Goal: Task Accomplishment & Management: Manage account settings

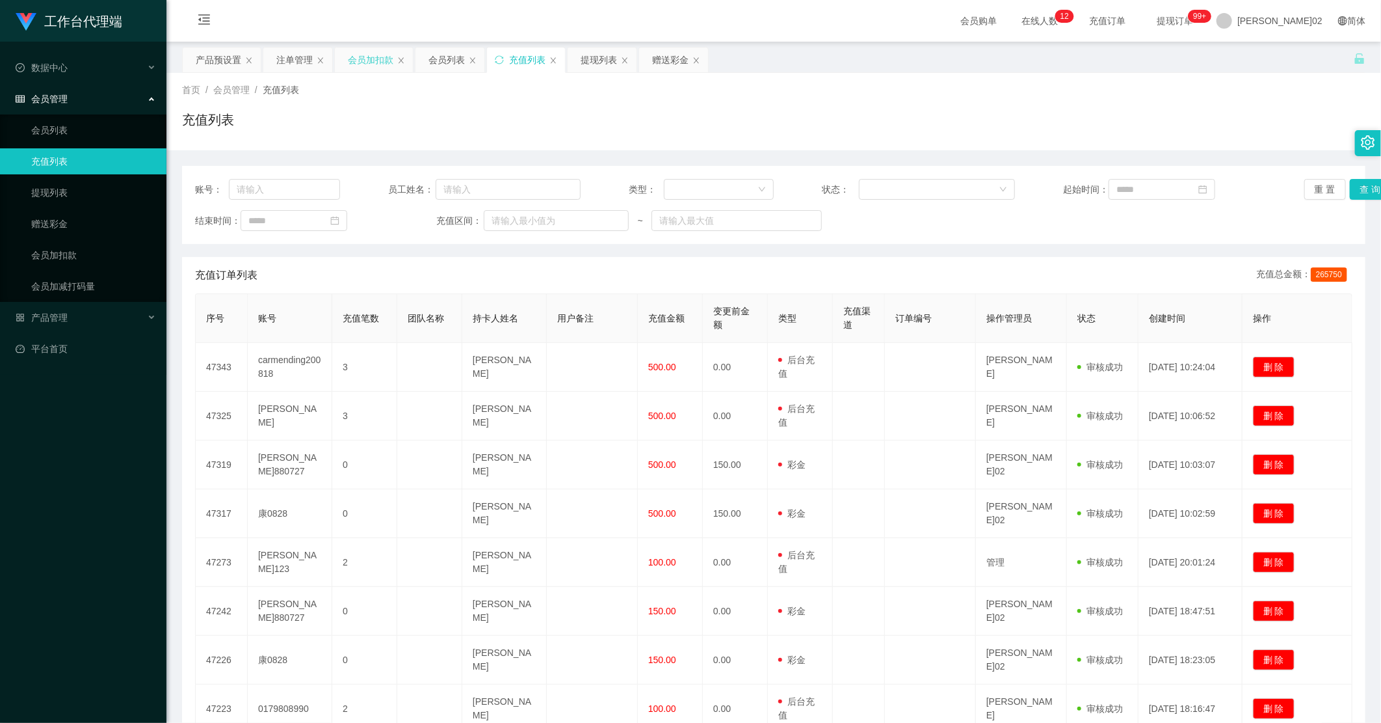
click at [384, 67] on div "会员加扣款" at bounding box center [371, 59] width 46 height 25
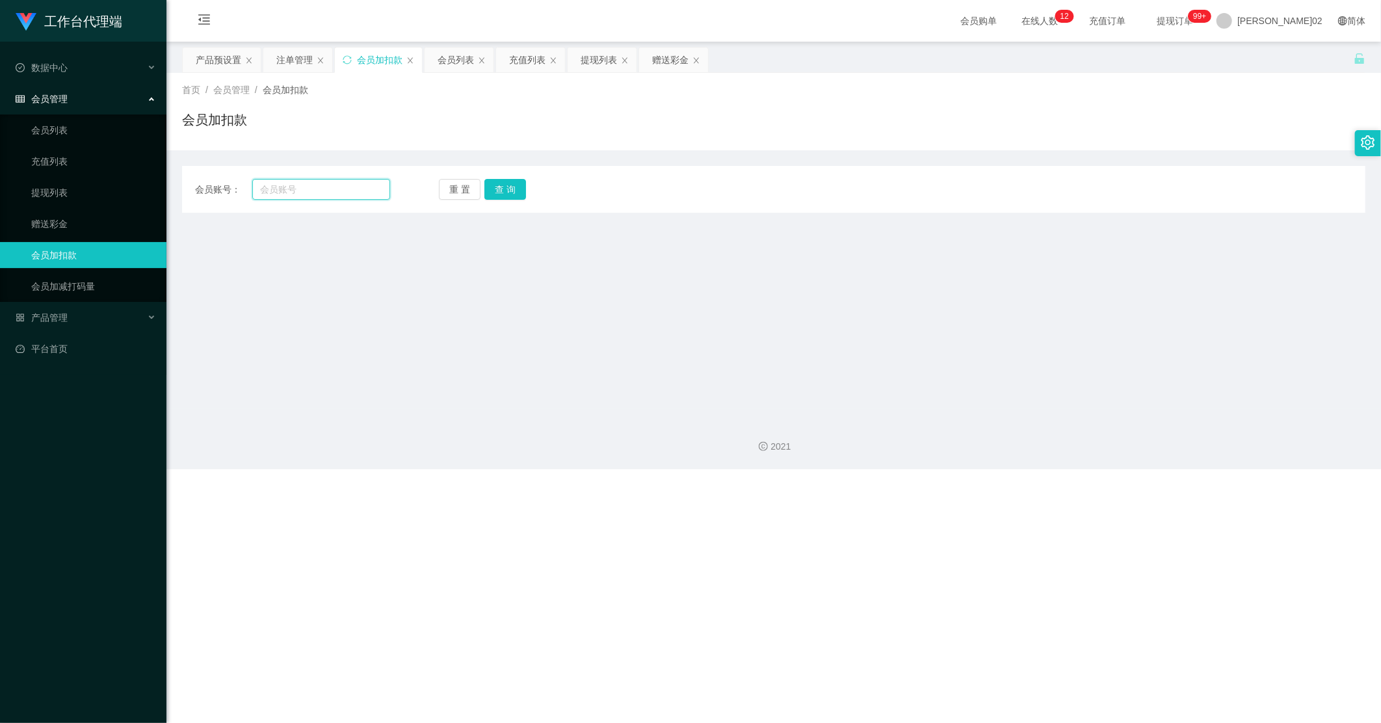
click at [334, 193] on input "text" at bounding box center [321, 189] width 138 height 21
paste input "fangguang"
click at [504, 211] on div "会员账号： fangguang 重 置 查 询 会员账号 会员姓名 账号余额 操作类型 人工加款 人工扣款 金额 确 定" at bounding box center [774, 189] width 1184 height 47
click at [505, 194] on button "查 询" at bounding box center [506, 189] width 42 height 21
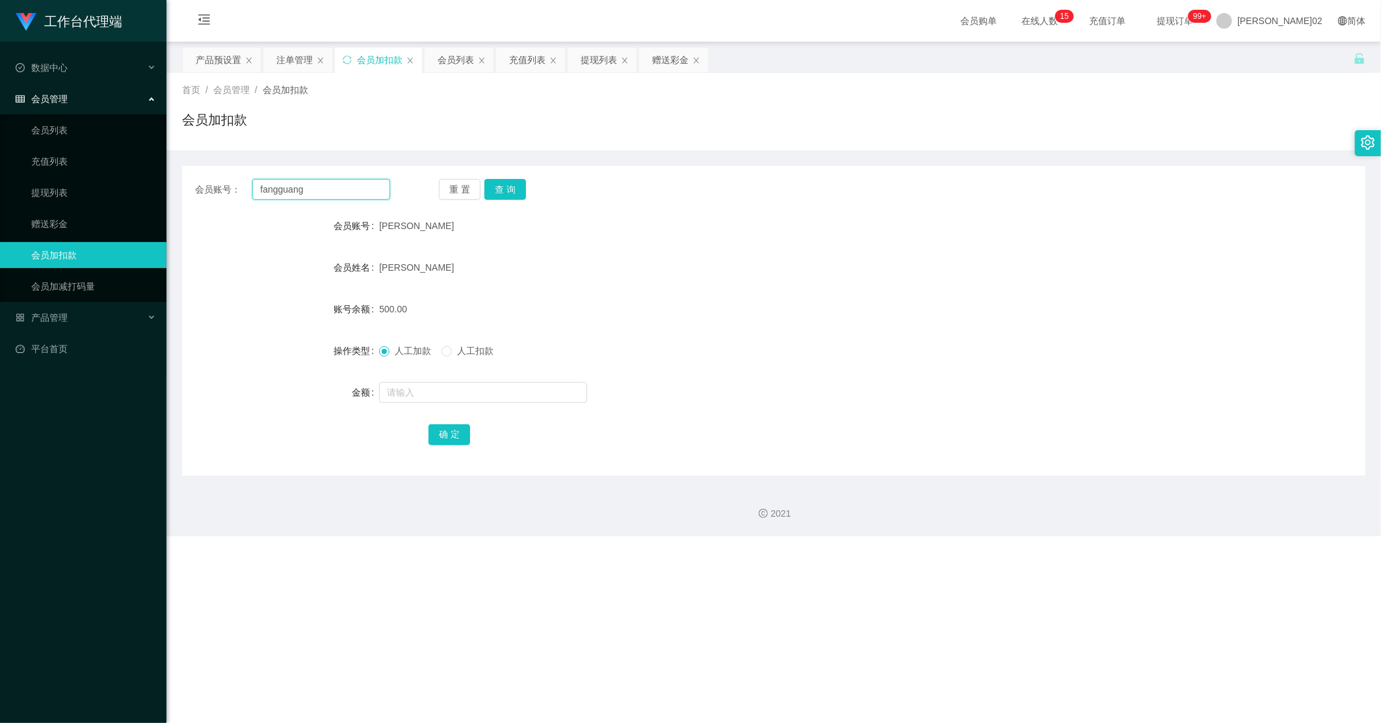
drag, startPoint x: 353, startPoint y: 179, endPoint x: 347, endPoint y: 187, distance: 10.3
click at [349, 183] on input "fangguang" at bounding box center [321, 189] width 138 height 21
drag, startPoint x: 347, startPoint y: 187, endPoint x: 360, endPoint y: 189, distance: 13.1
click at [347, 187] on input "fangguang" at bounding box center [321, 189] width 138 height 21
paste input "carmending200818"
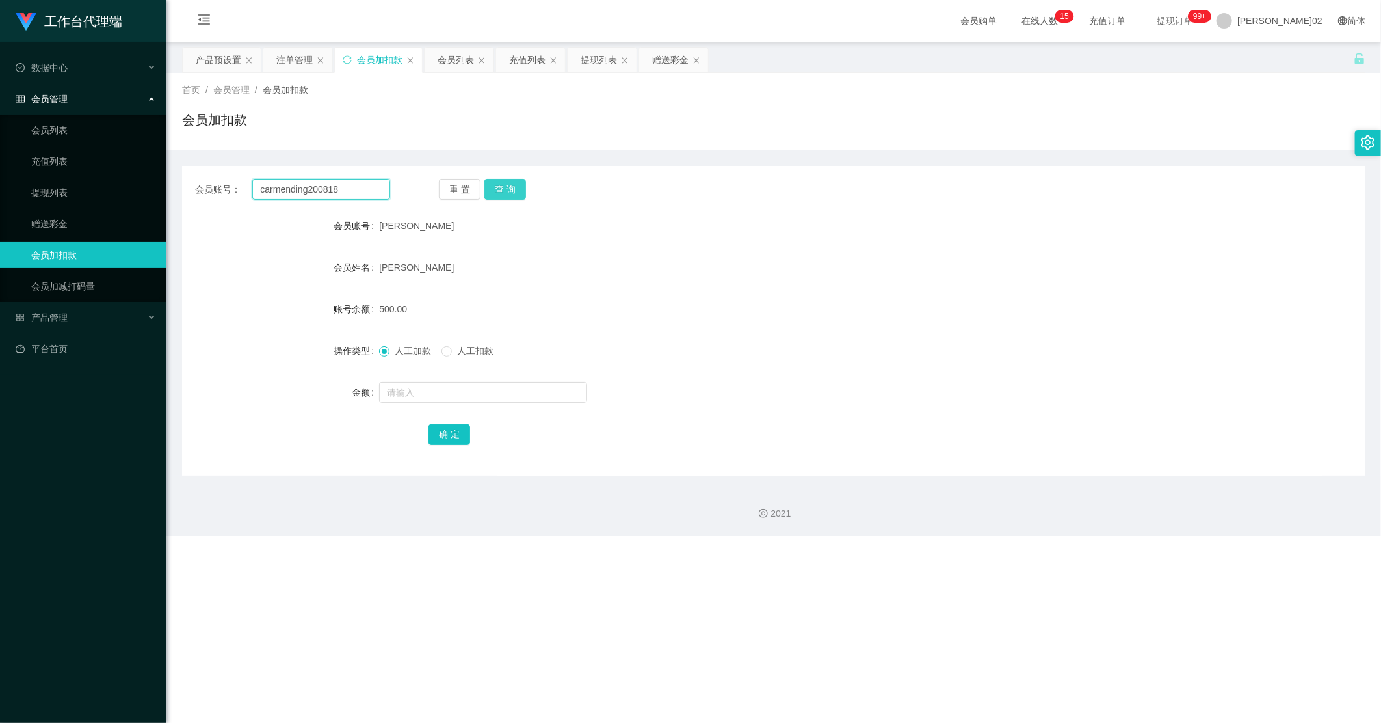
type input "carmending200818"
click at [492, 186] on button "查 询" at bounding box center [506, 189] width 42 height 21
click at [237, 60] on div "产品预设置" at bounding box center [219, 59] width 46 height 25
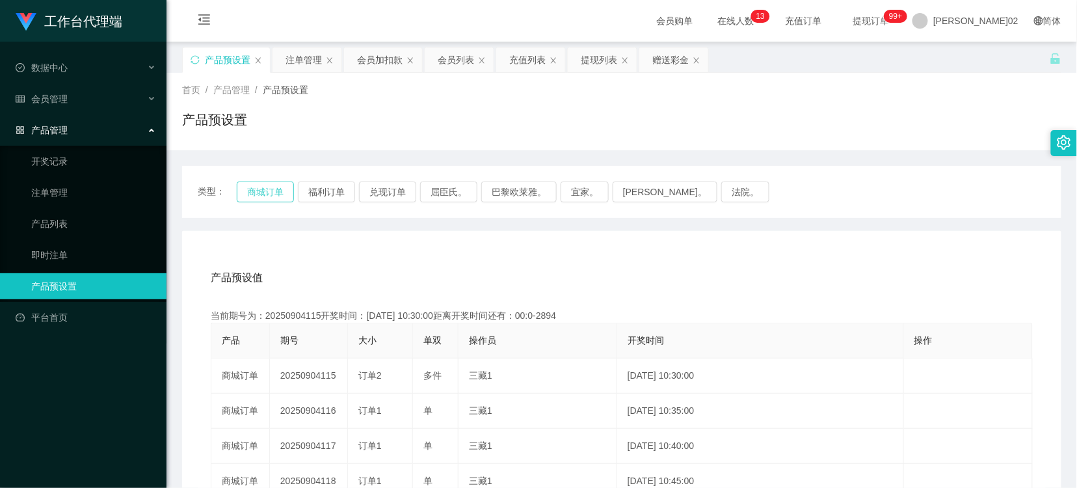
click at [262, 193] on button "商城订单" at bounding box center [265, 191] width 57 height 21
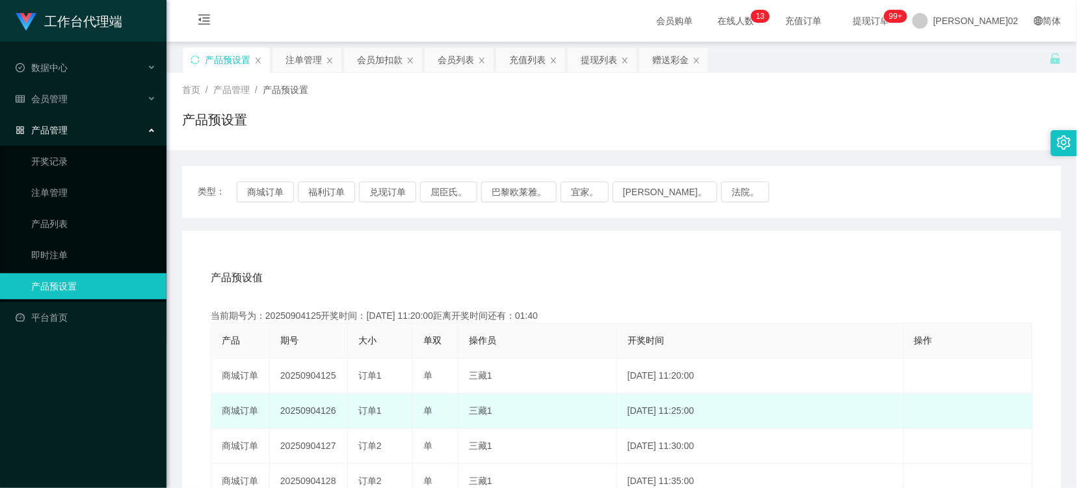
click at [330, 410] on td "20250904126" at bounding box center [309, 410] width 78 height 35
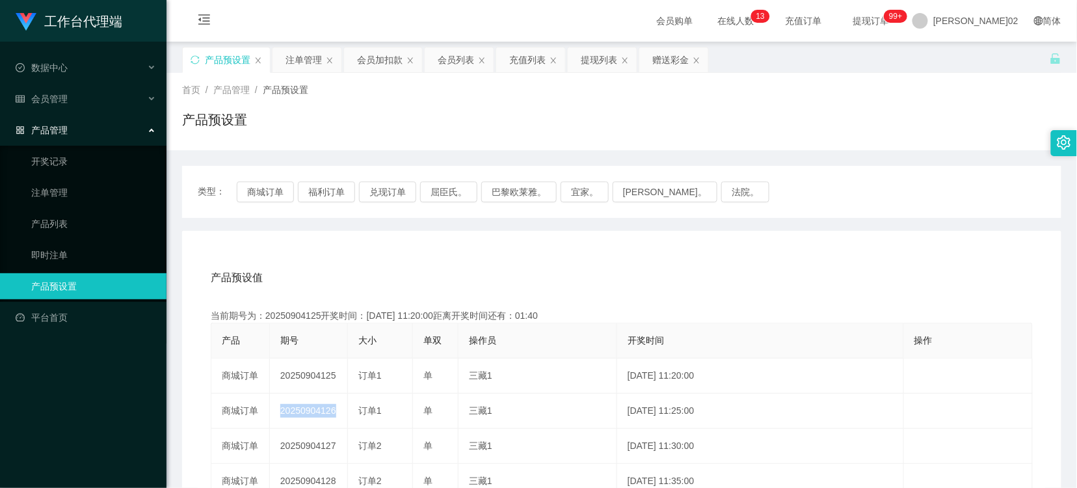
copy td "20250904126"
click at [276, 189] on button "商城订单" at bounding box center [265, 191] width 57 height 21
click at [273, 191] on button "商城订单" at bounding box center [265, 191] width 57 height 21
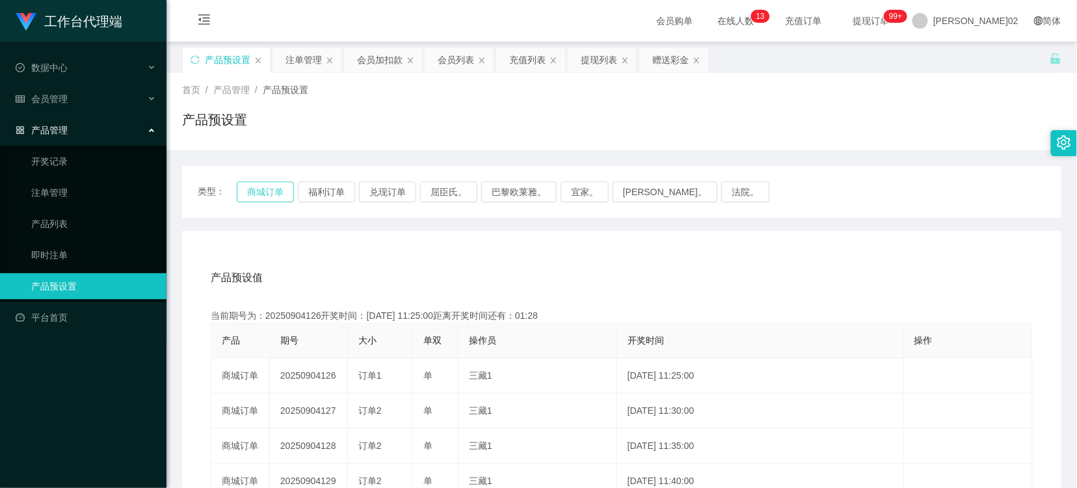
click at [273, 191] on button "商城订单" at bounding box center [265, 191] width 57 height 21
click at [523, 261] on div "产品预设值 添加期号" at bounding box center [622, 278] width 822 height 36
